Goal: Ask a question

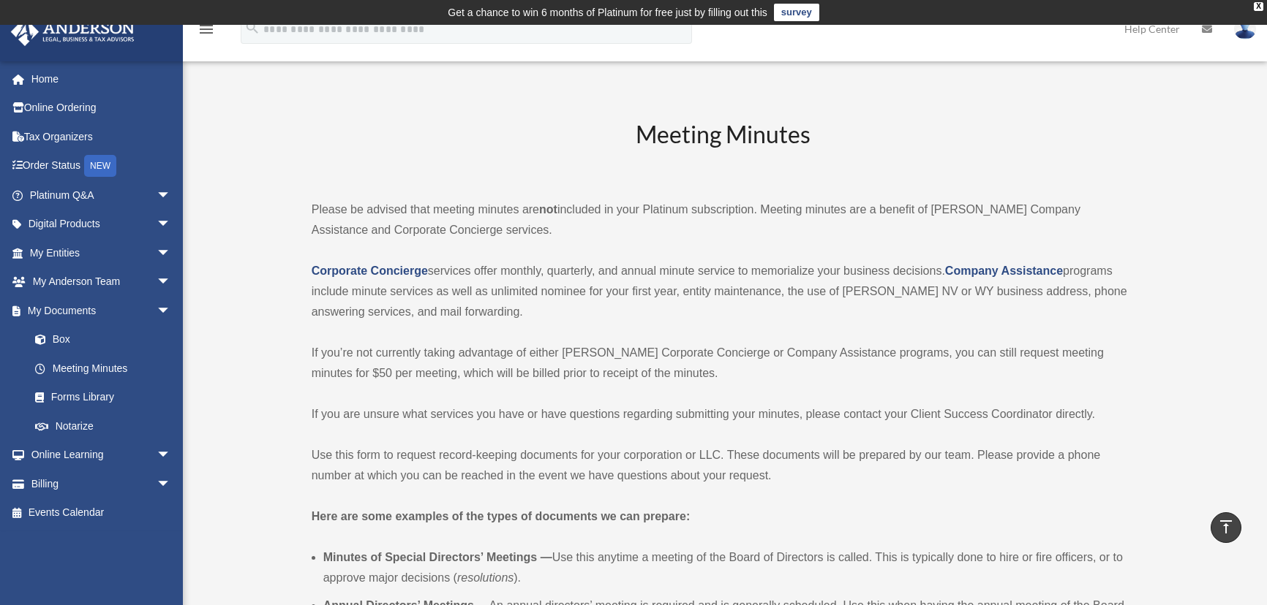
scroll to position [1311, 0]
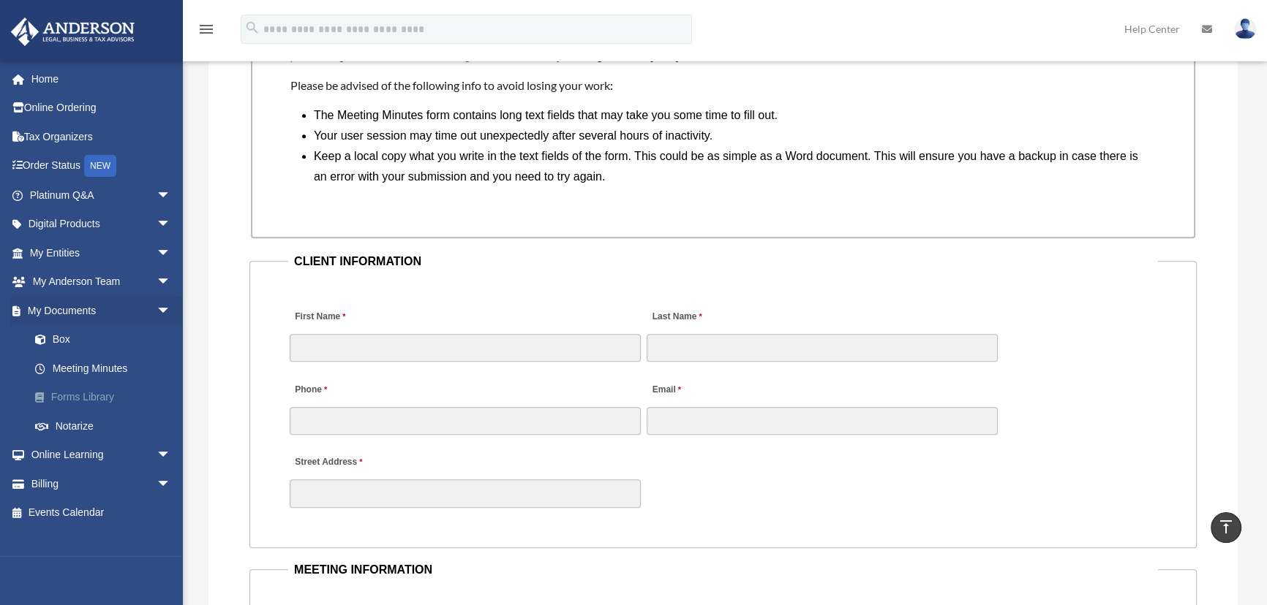
click at [99, 386] on link "Forms Library" at bounding box center [106, 397] width 173 height 29
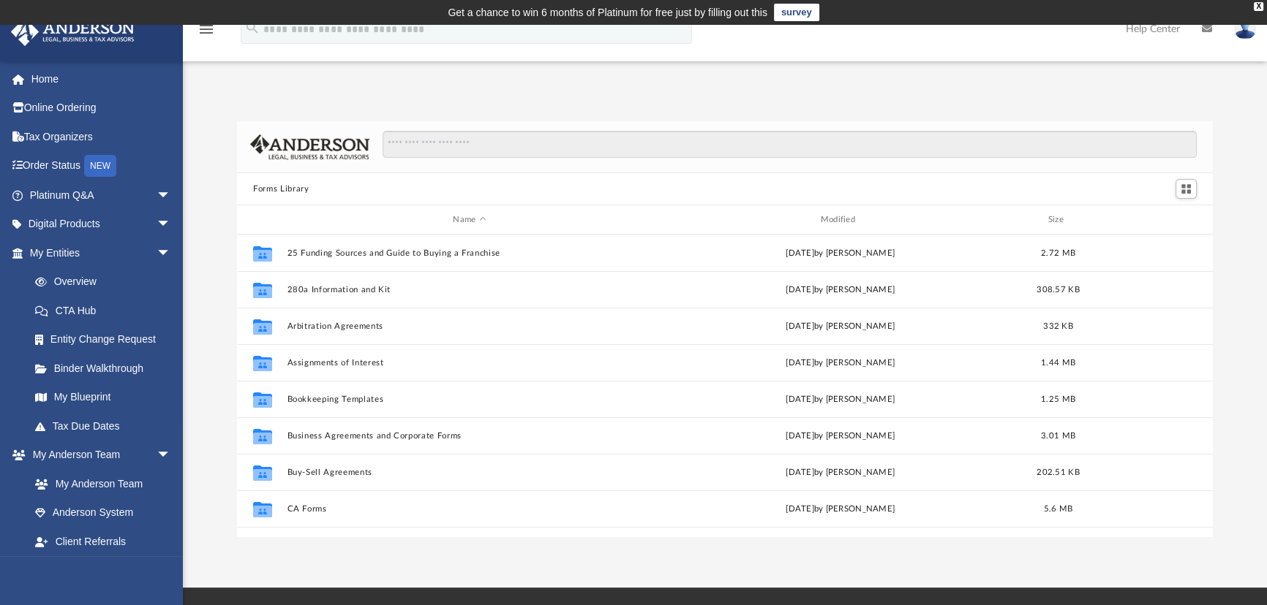
scroll to position [322, 965]
click at [441, 137] on input "Search files and folders" at bounding box center [789, 145] width 814 height 28
click at [156, 195] on span "arrow_drop_down" at bounding box center [170, 196] width 29 height 30
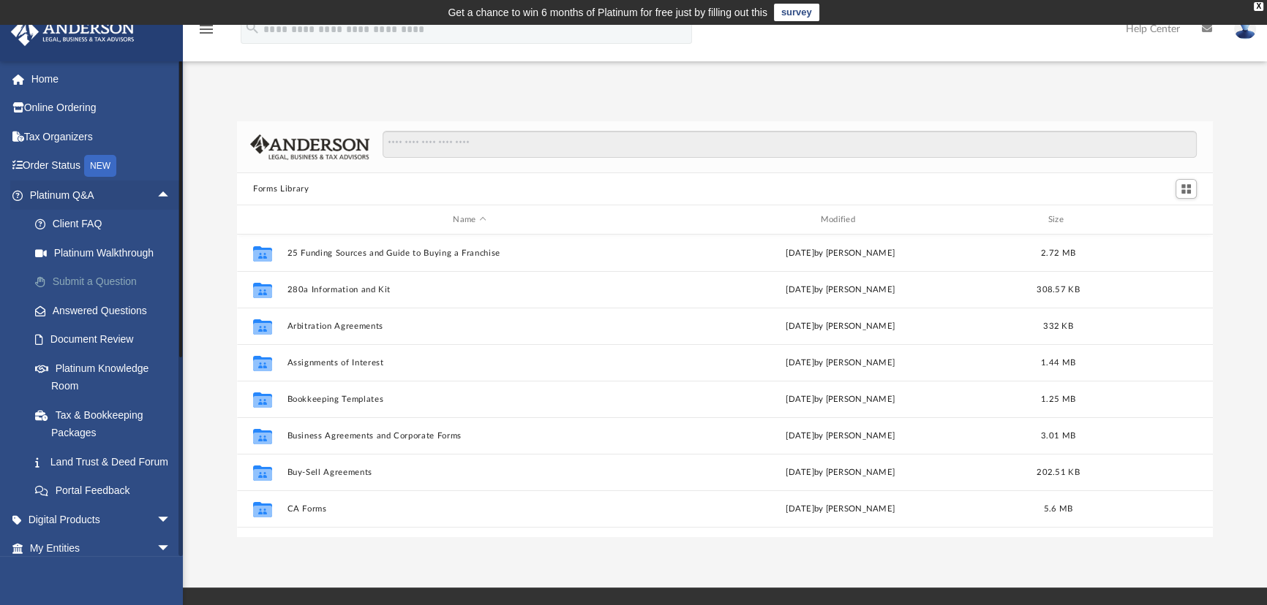
click at [85, 279] on link "Submit a Question" at bounding box center [106, 282] width 173 height 29
